Goal: Task Accomplishment & Management: Use online tool/utility

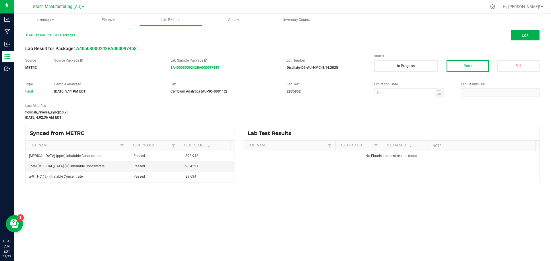
scroll to position [23, 0]
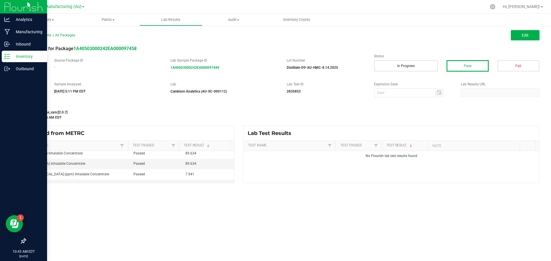
click at [23, 53] on div "Inventory" at bounding box center [24, 56] width 45 height 11
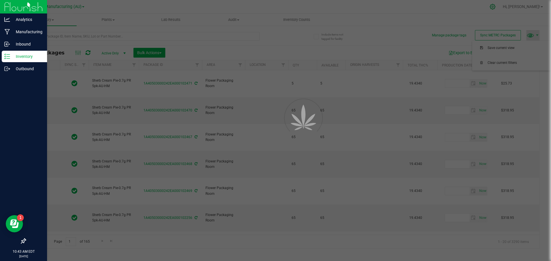
type input "[DATE]"
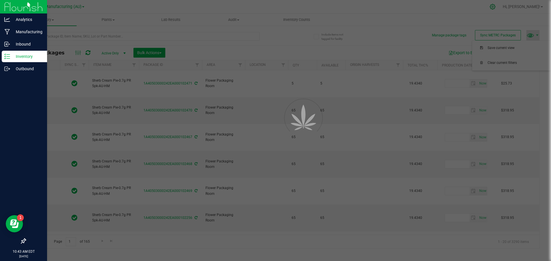
type input "[DATE]"
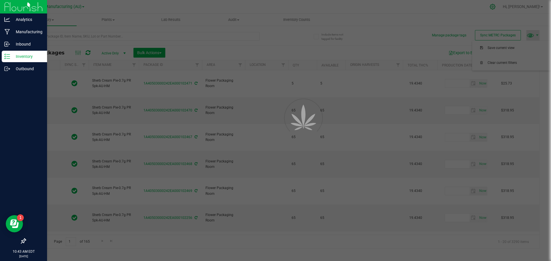
type input "[DATE]"
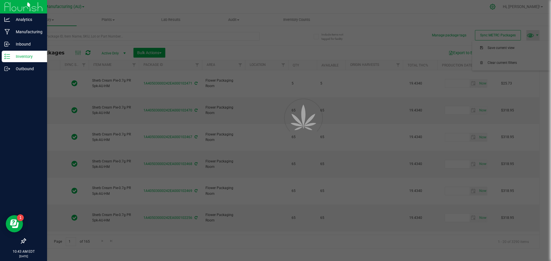
type input "[DATE]"
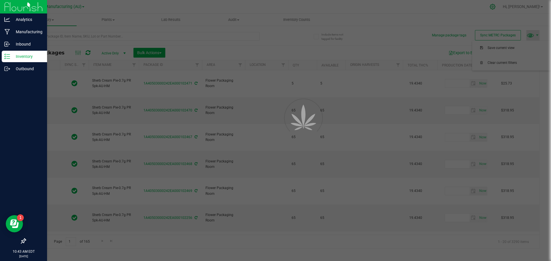
type input "[DATE]"
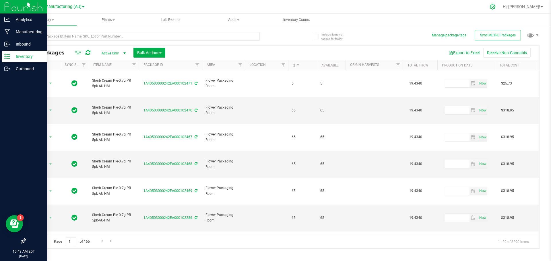
click at [496, 7] on icon at bounding box center [493, 7] width 6 height 6
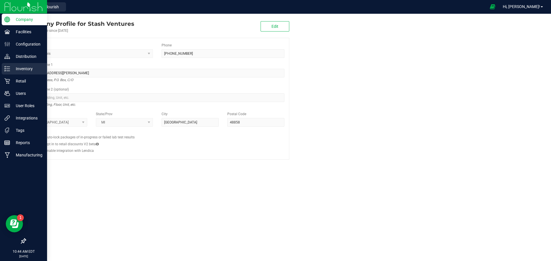
click at [24, 68] on p "Inventory" at bounding box center [27, 68] width 34 height 7
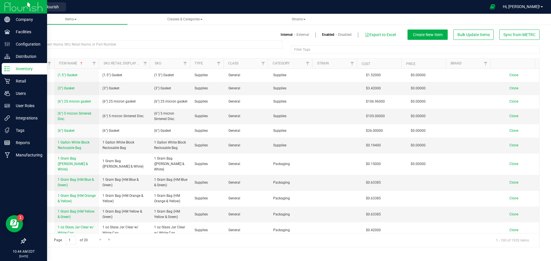
click at [27, 66] on p "Inventory" at bounding box center [27, 68] width 34 height 7
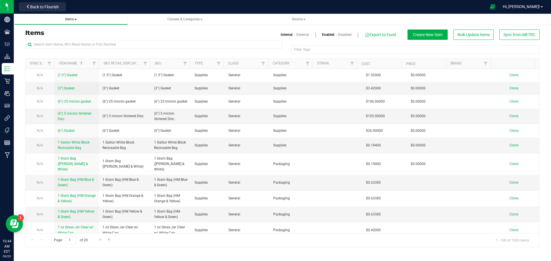
click at [76, 19] on span at bounding box center [75, 19] width 2 height 1
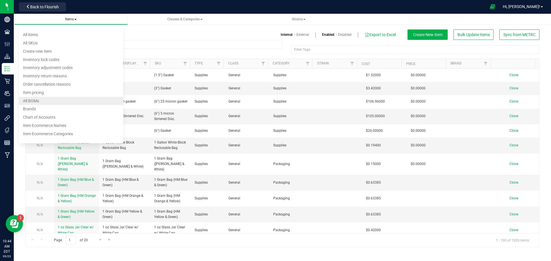
click at [36, 100] on span "All BOMs" at bounding box center [31, 101] width 16 height 5
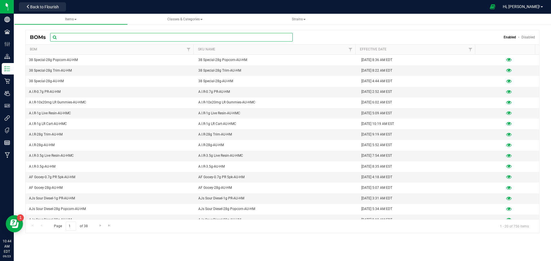
click at [95, 37] on input "text" at bounding box center [171, 37] width 243 height 9
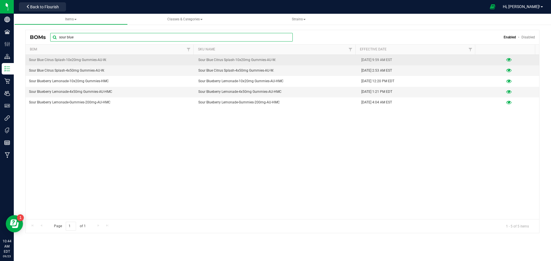
type input "sour blue"
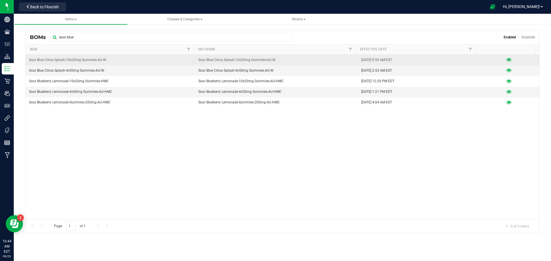
click at [507, 59] on icon at bounding box center [508, 60] width 5 height 4
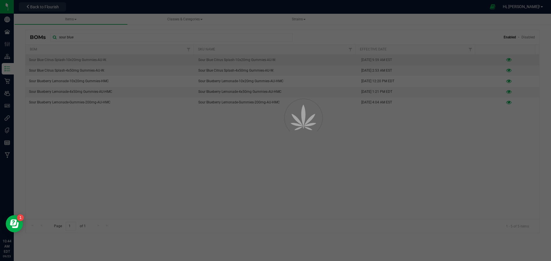
select select "749"
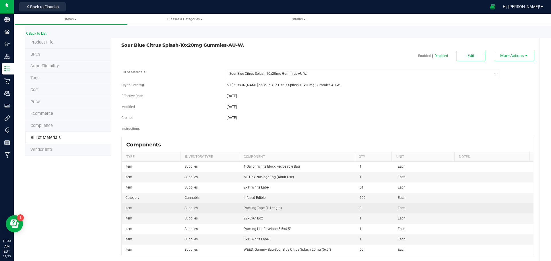
scroll to position [12, 0]
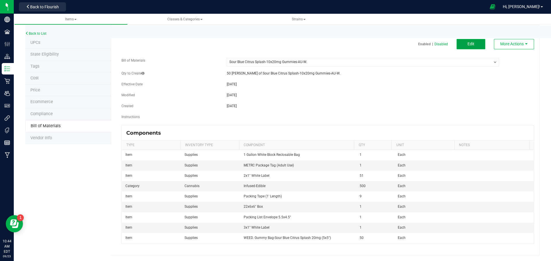
click at [466, 41] on button "Edit" at bounding box center [471, 44] width 29 height 10
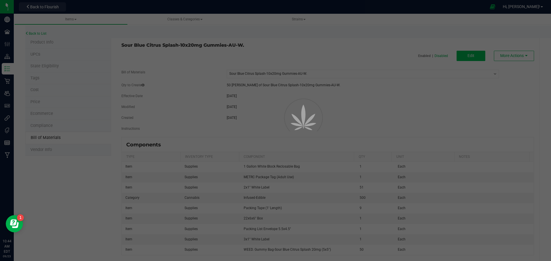
select select "749"
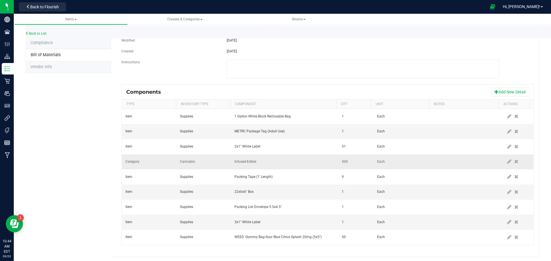
scroll to position [85, 0]
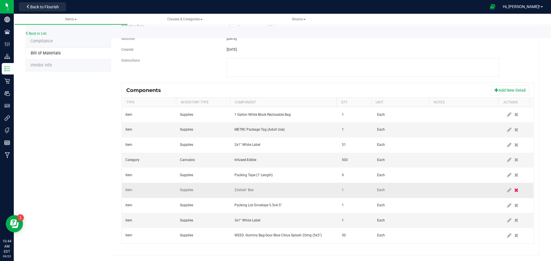
click at [514, 190] on icon at bounding box center [516, 190] width 4 height 5
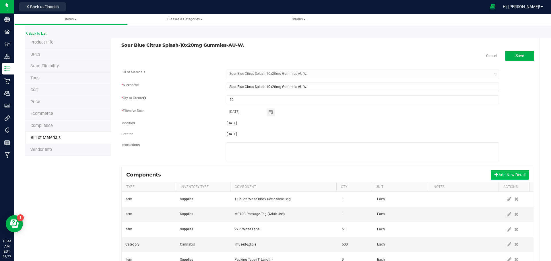
click at [503, 174] on button "Add New Detail" at bounding box center [510, 175] width 38 height 10
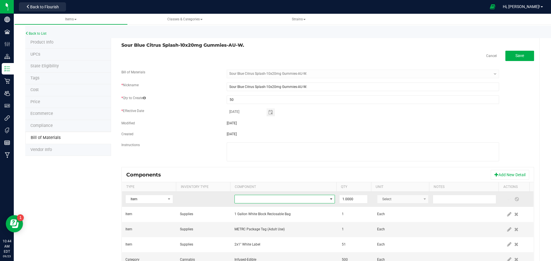
click at [281, 199] on span "NO DATA FOUND" at bounding box center [281, 199] width 93 height 8
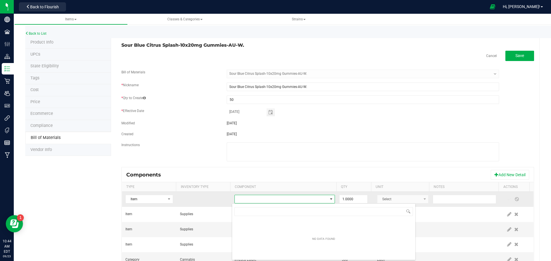
scroll to position [9, 98]
type input "17"
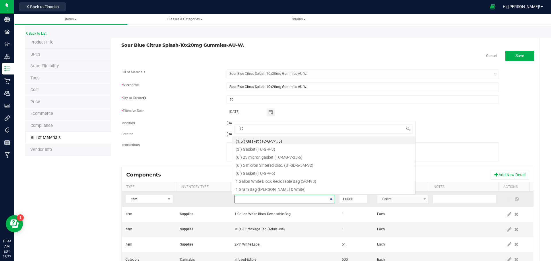
scroll to position [9, 98]
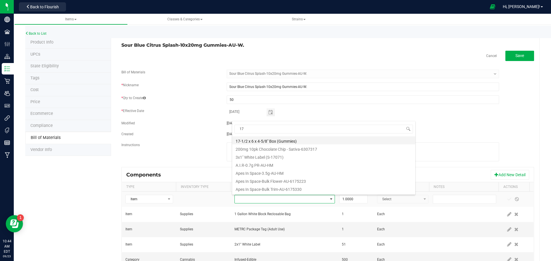
click at [264, 140] on li "17-1/2 x 6 x 4-5/8" Box (Gummies)" at bounding box center [323, 141] width 183 height 8
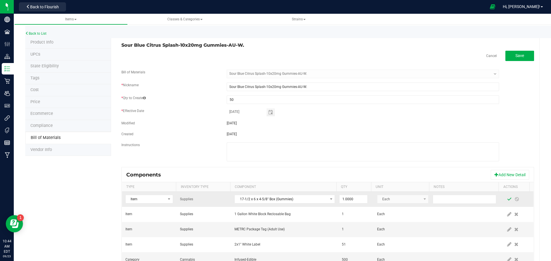
click at [507, 199] on span at bounding box center [509, 199] width 5 height 5
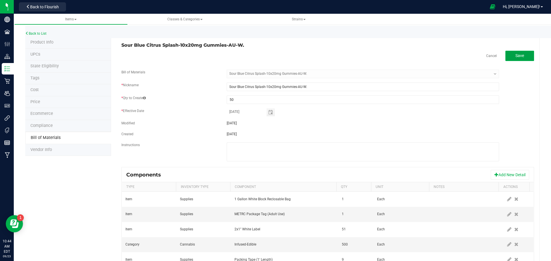
click at [525, 57] on button "Save" at bounding box center [519, 56] width 29 height 10
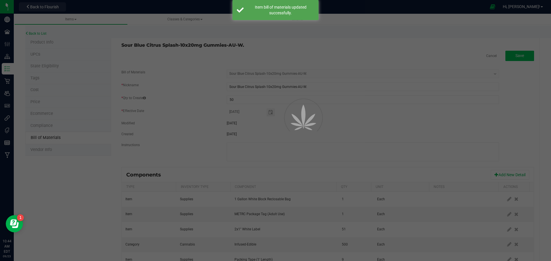
select select "749"
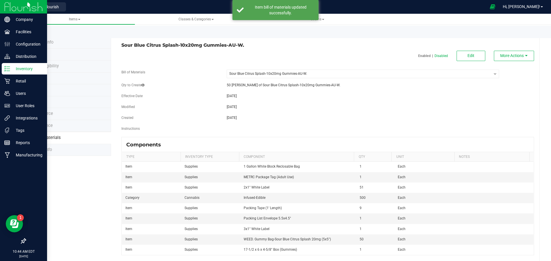
click at [25, 67] on p "Inventory" at bounding box center [27, 68] width 34 height 7
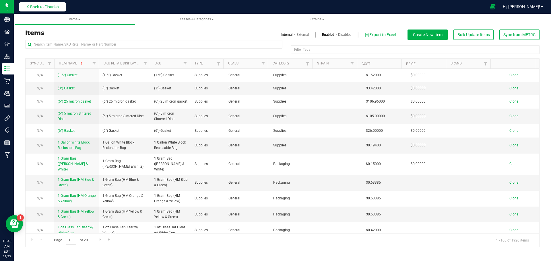
click at [45, 7] on span "Back to Flourish" at bounding box center [44, 7] width 29 height 5
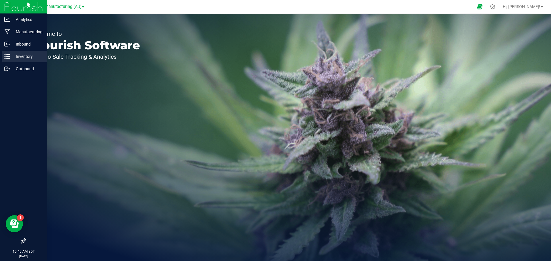
click at [24, 55] on p "Inventory" at bounding box center [27, 56] width 34 height 7
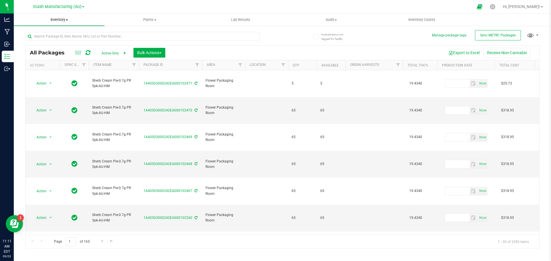
click at [67, 20] on span at bounding box center [67, 20] width 2 height 1
click at [53, 69] on span "From bill of materials" at bounding box center [40, 69] width 52 height 5
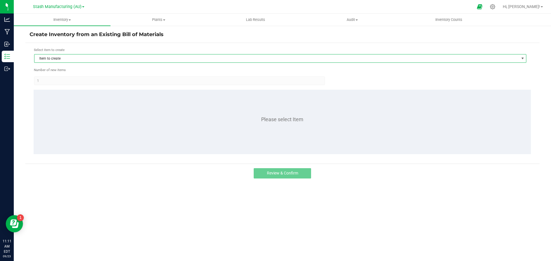
click at [73, 59] on span "Item to create" at bounding box center [276, 59] width 485 height 8
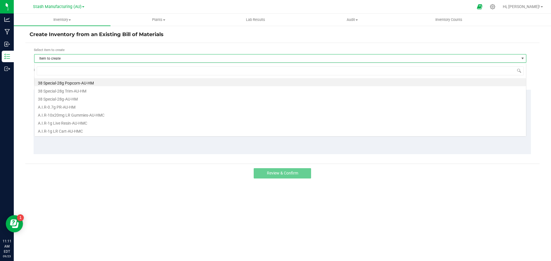
scroll to position [9, 492]
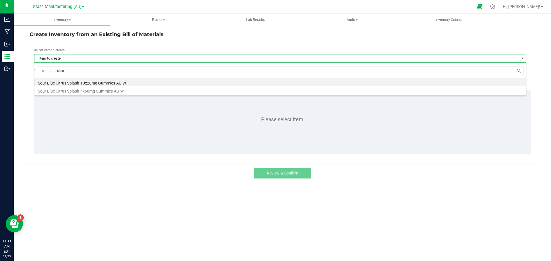
type input "sour blue citrus"
click at [115, 80] on li "Sour Blue Citrus Splash-10x20mg Gummies-AU-W." at bounding box center [280, 82] width 492 height 8
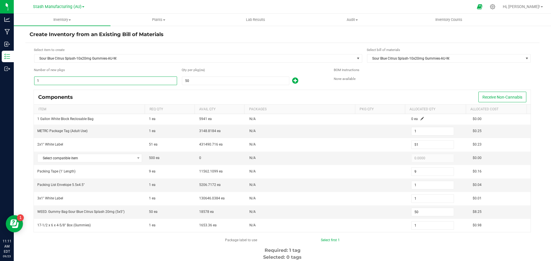
click at [103, 81] on input "1" at bounding box center [105, 81] width 142 height 8
type input "6"
type input "306"
type input "54"
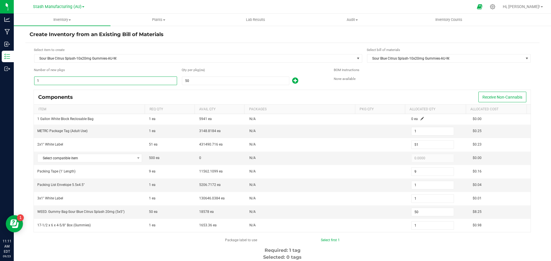
type input "6"
type input "300"
type input "6"
type input "60"
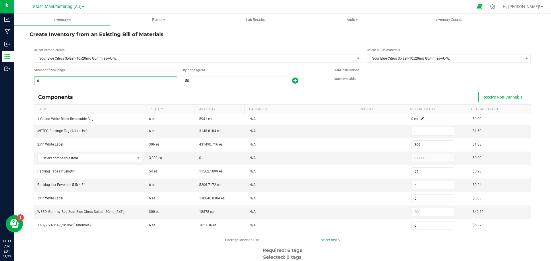
type input "60"
type input "3,060"
type input "540"
type input "60"
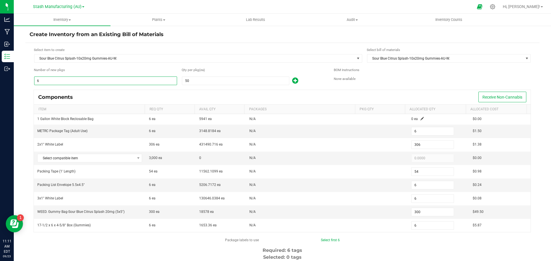
type input "3,000"
type input "60"
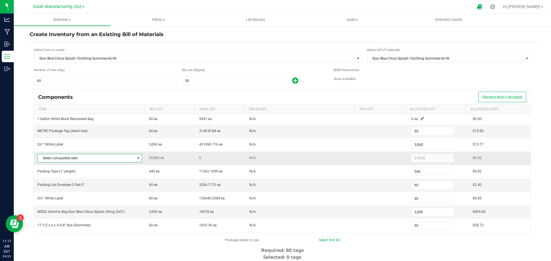
click at [136, 159] on span at bounding box center [138, 158] width 5 height 5
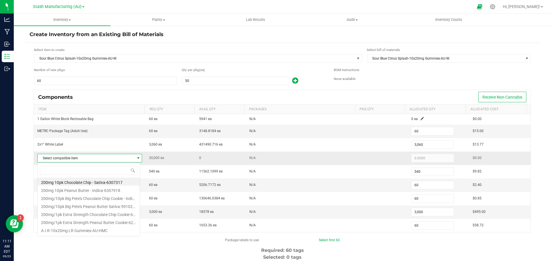
scroll to position [9, 103]
type input "sour blue"
click at [93, 191] on li "Sour Blue Citrus Splash-Bulk 20mg Gummies-AU-W." at bounding box center [89, 190] width 102 height 8
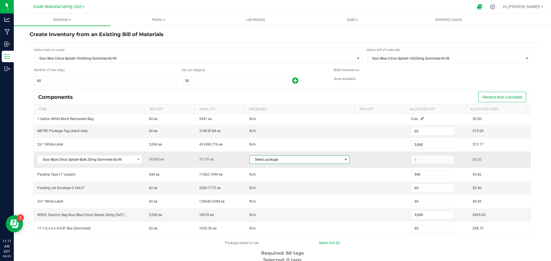
click at [344, 158] on span at bounding box center [346, 160] width 5 height 5
click at [289, 183] on li "1A40503000242EA000101497 (SBC20mgWEED.[DATE])" at bounding box center [295, 184] width 98 height 8
type input "30,000"
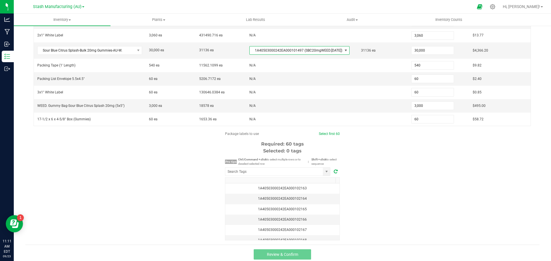
scroll to position [112, 0]
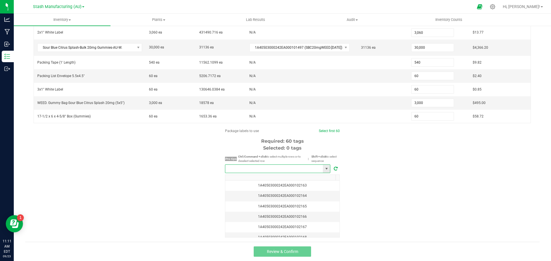
click at [269, 169] on input "NO DATA FOUND" at bounding box center [274, 169] width 98 height 8
click at [270, 178] on li "1A40503000242EA000102472" at bounding box center [275, 180] width 105 height 10
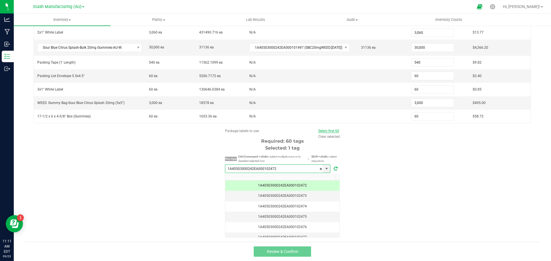
type input "1A40503000242EA000102472"
click at [328, 131] on link "Select first 60" at bounding box center [328, 131] width 21 height 4
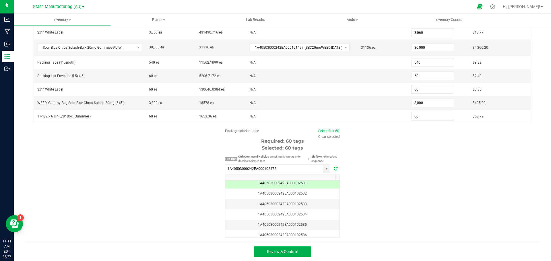
scroll to position [615, 0]
click at [290, 253] on span "Review & Confirm" at bounding box center [282, 252] width 31 height 5
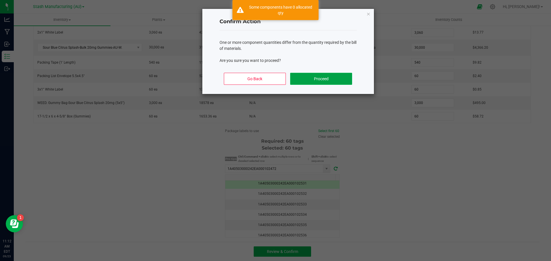
click at [331, 77] on button "Proceed" at bounding box center [321, 79] width 62 height 12
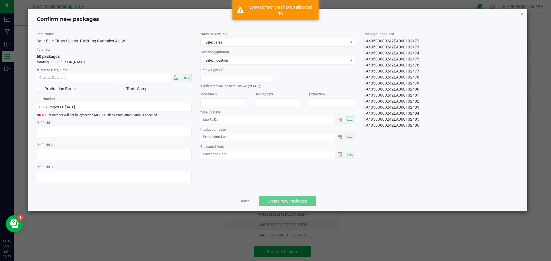
type input "[DATE]"
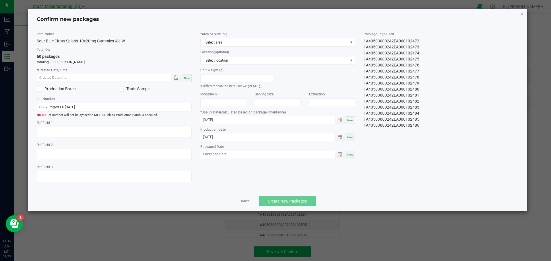
click at [188, 77] on span "Now" at bounding box center [187, 78] width 6 height 3
type input "[DATE] 11:12 AM"
click at [268, 42] on span "Select area" at bounding box center [274, 42] width 147 height 8
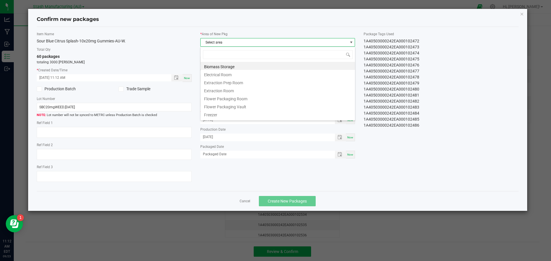
scroll to position [9, 155]
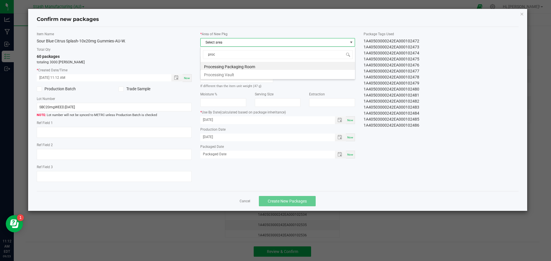
type input "proce"
click at [239, 66] on li "Processing Packaging Room" at bounding box center [278, 66] width 154 height 8
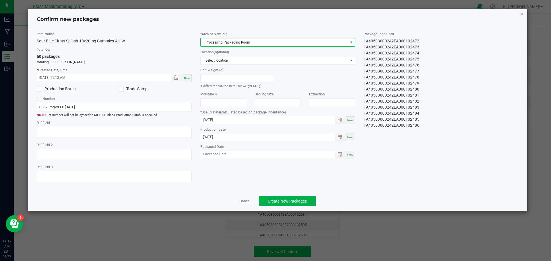
click at [351, 155] on span "Now" at bounding box center [350, 154] width 6 height 3
type input "[DATE]"
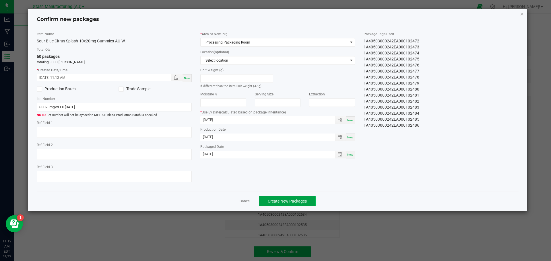
click at [288, 199] on button "Create New Packages" at bounding box center [287, 201] width 57 height 10
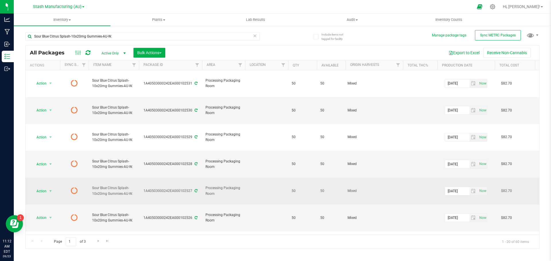
click at [195, 189] on icon at bounding box center [196, 190] width 3 height 3
